Goal: Register for event/course: Register for event/course

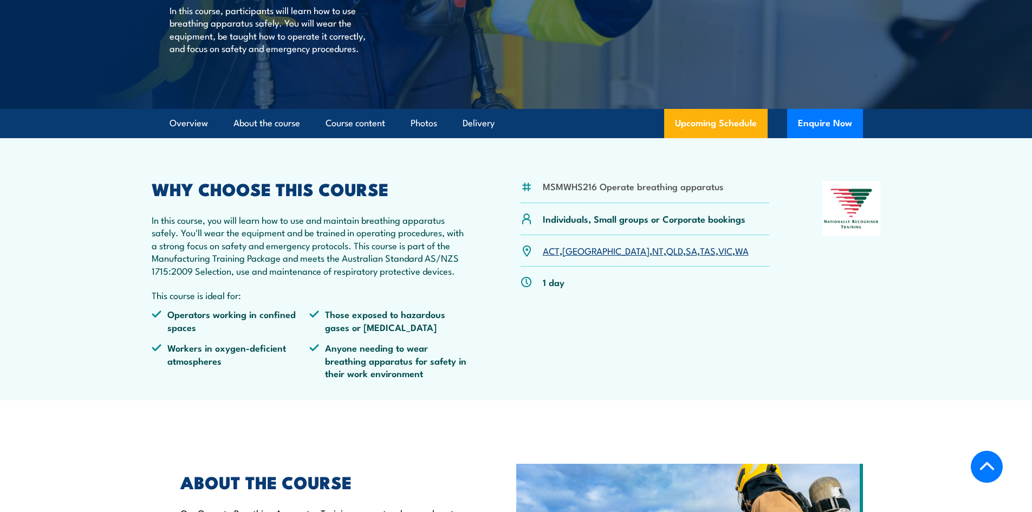
scroll to position [217, 0]
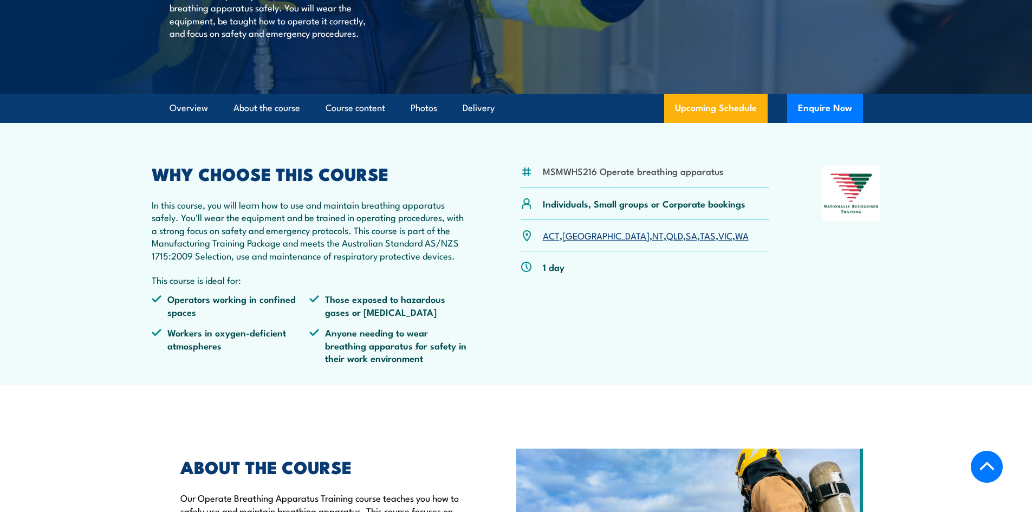
click at [719, 242] on link "VIC" at bounding box center [726, 235] width 14 height 13
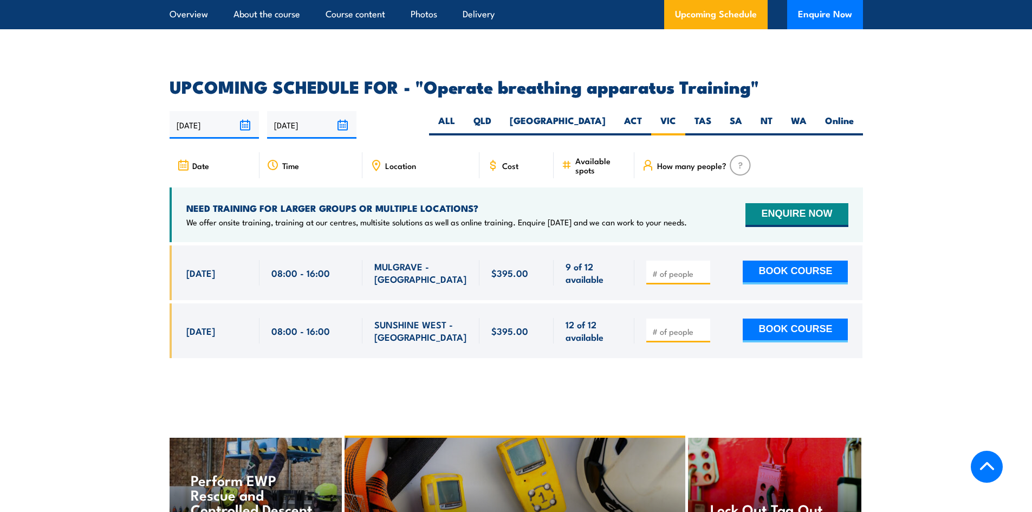
scroll to position [1622, 0]
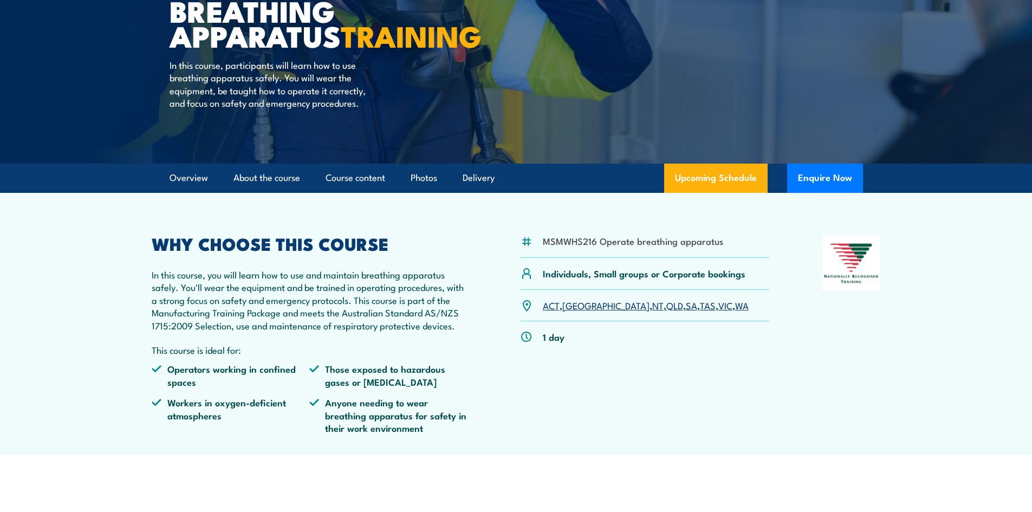
scroll to position [163, 0]
